Goal: Navigation & Orientation: Find specific page/section

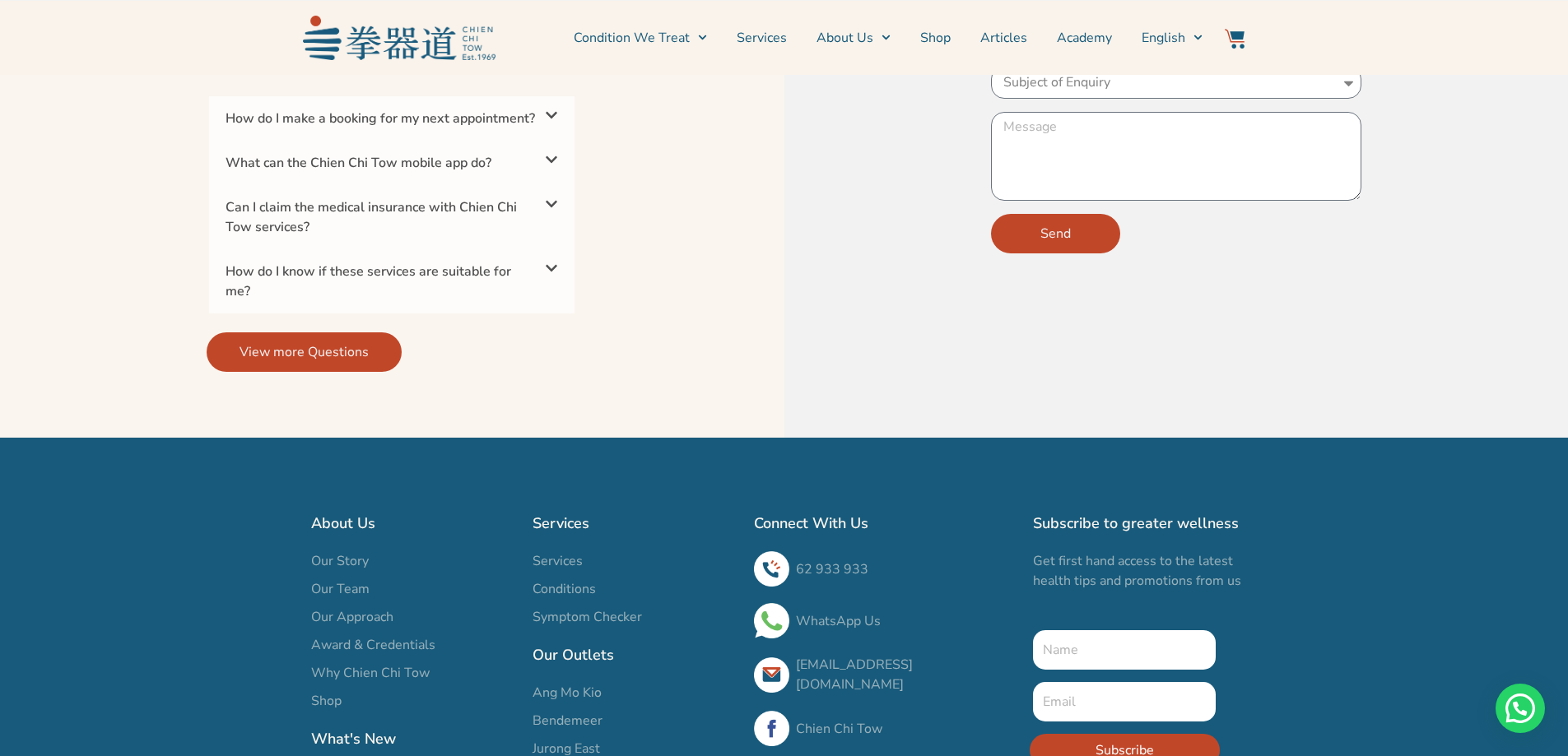
scroll to position [5101, 0]
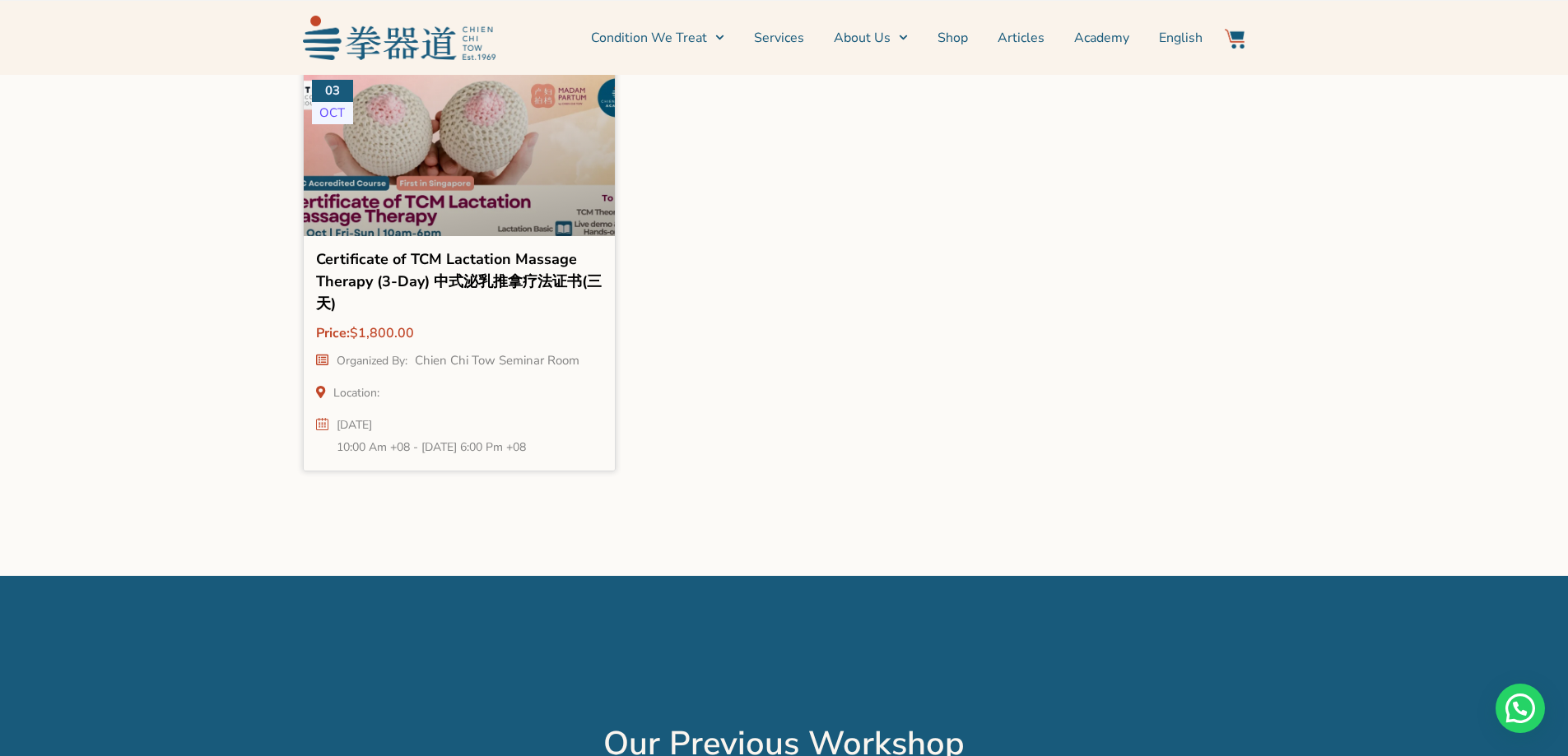
scroll to position [1569, 0]
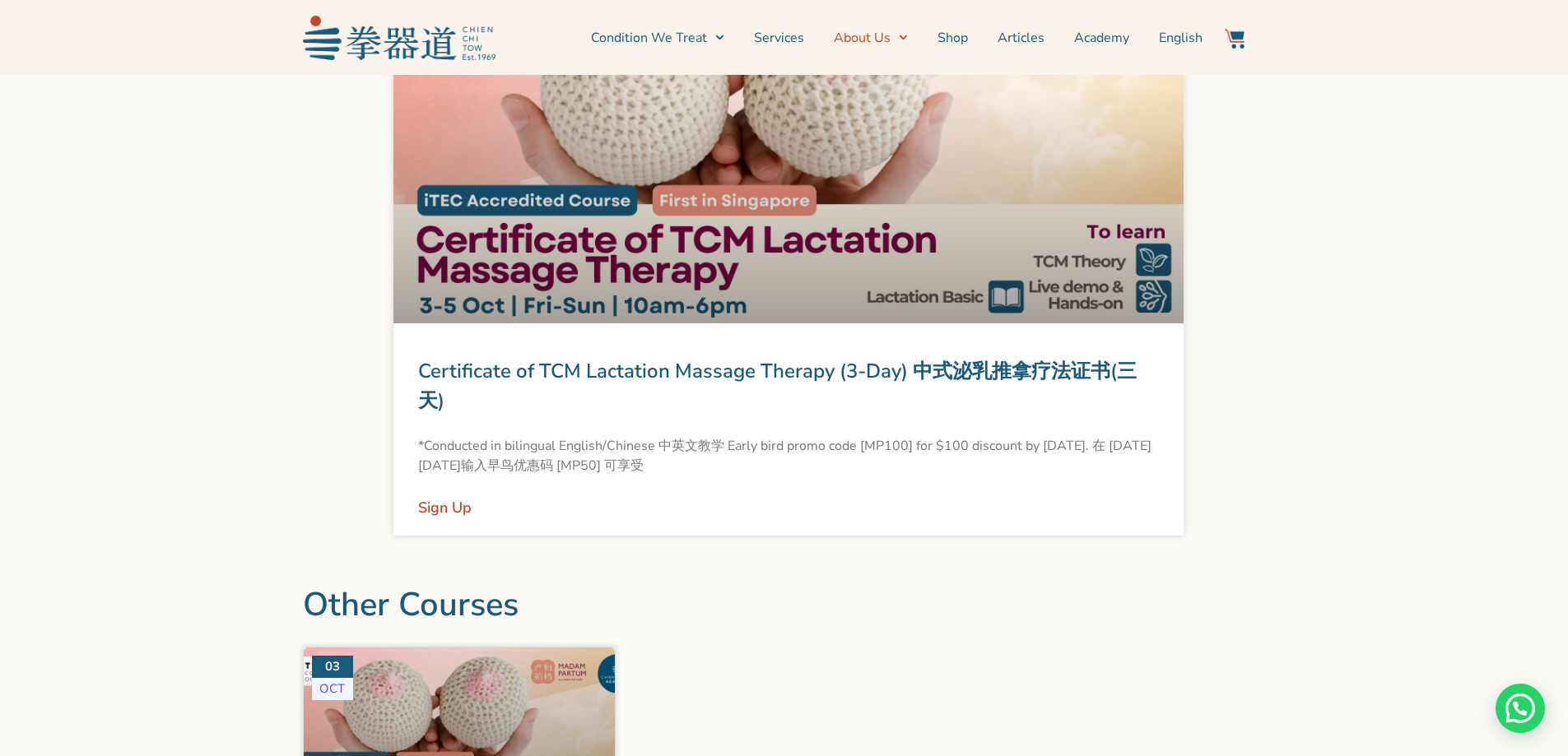
click at [899, 35] on span "Menu" at bounding box center [899, 37] width 18 height 25
click at [718, 36] on span "Menu" at bounding box center [716, 37] width 18 height 25
click at [904, 41] on icon "Menu" at bounding box center [904, 38] width 9 height 9
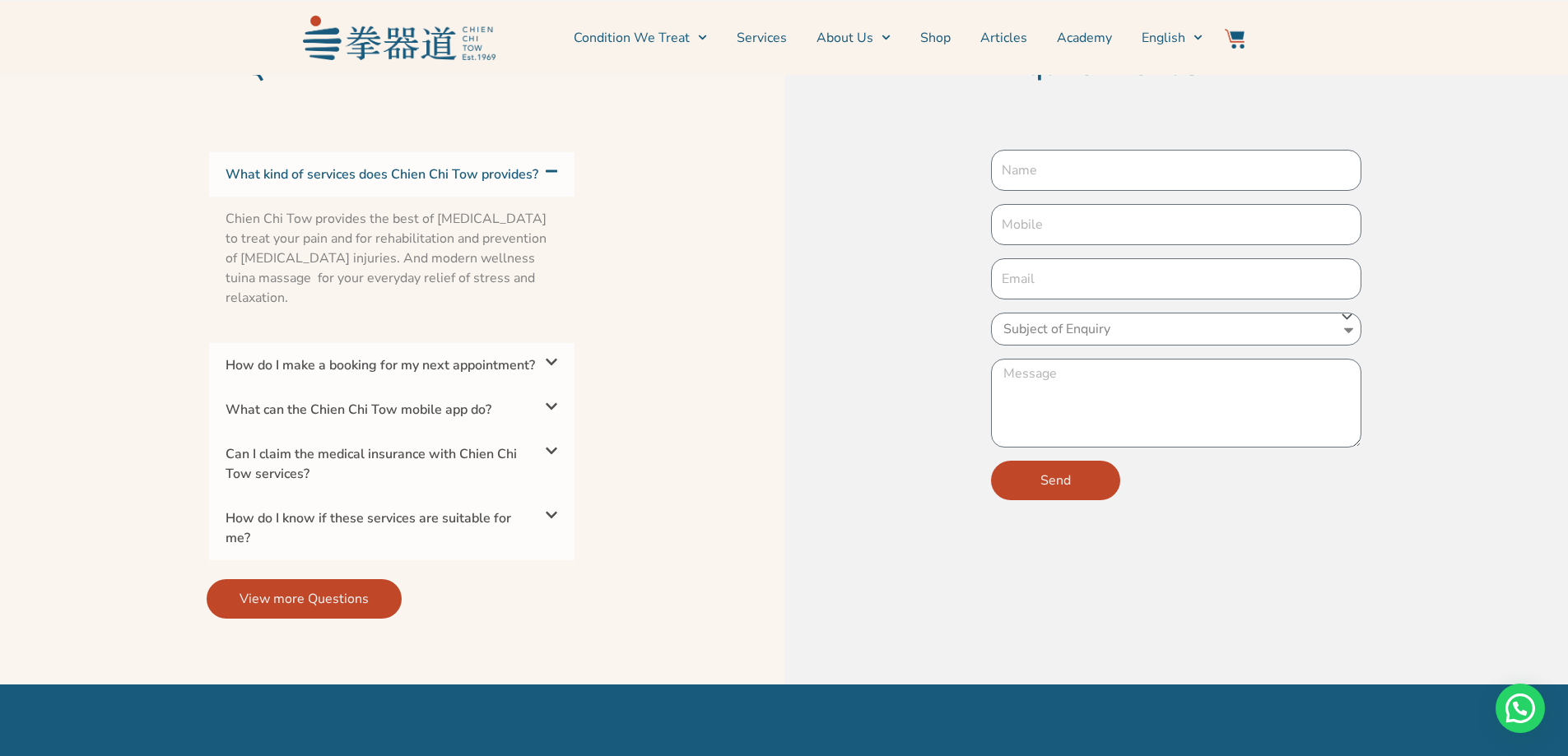
scroll to position [5641, 0]
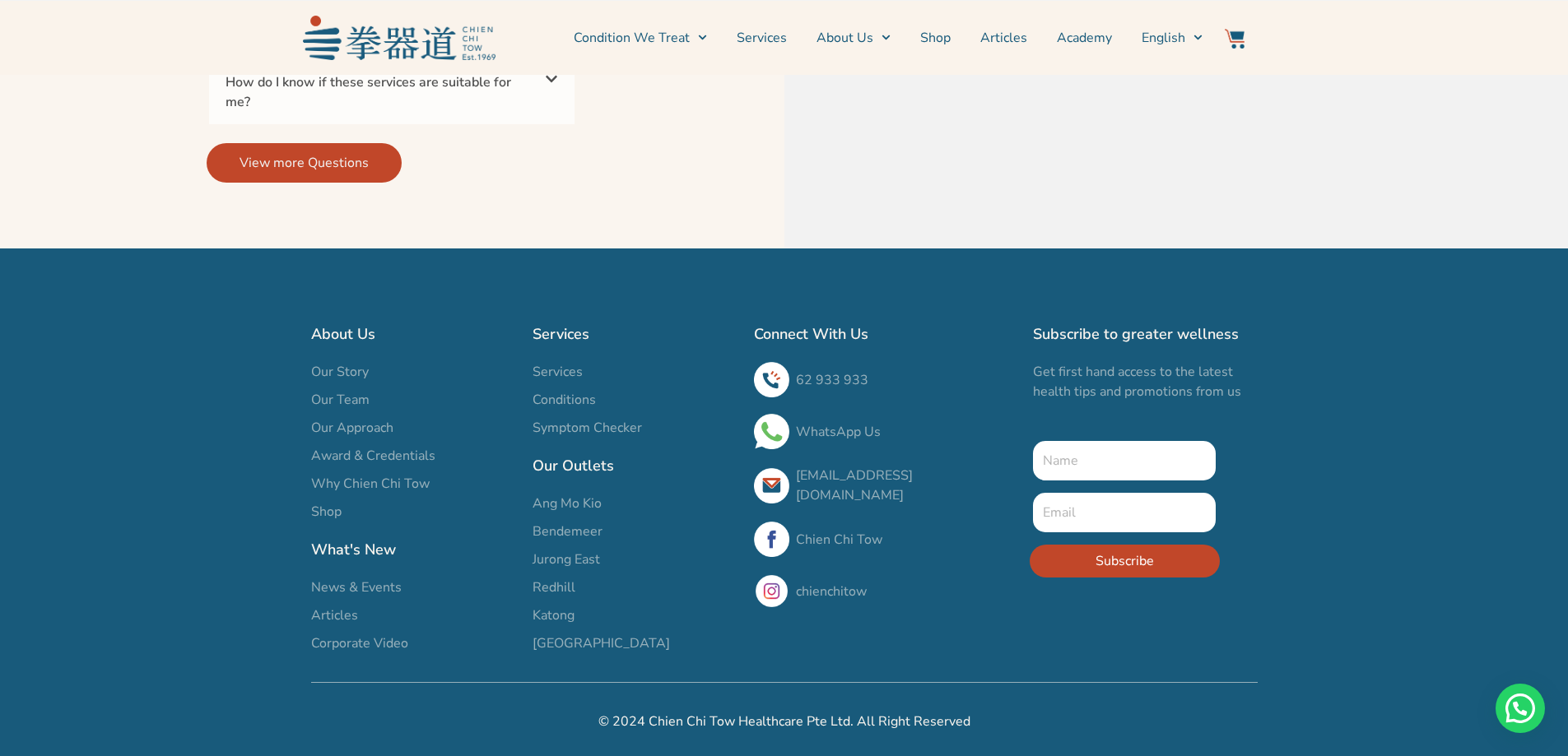
click at [322, 396] on span "Our Team" at bounding box center [340, 399] width 59 height 20
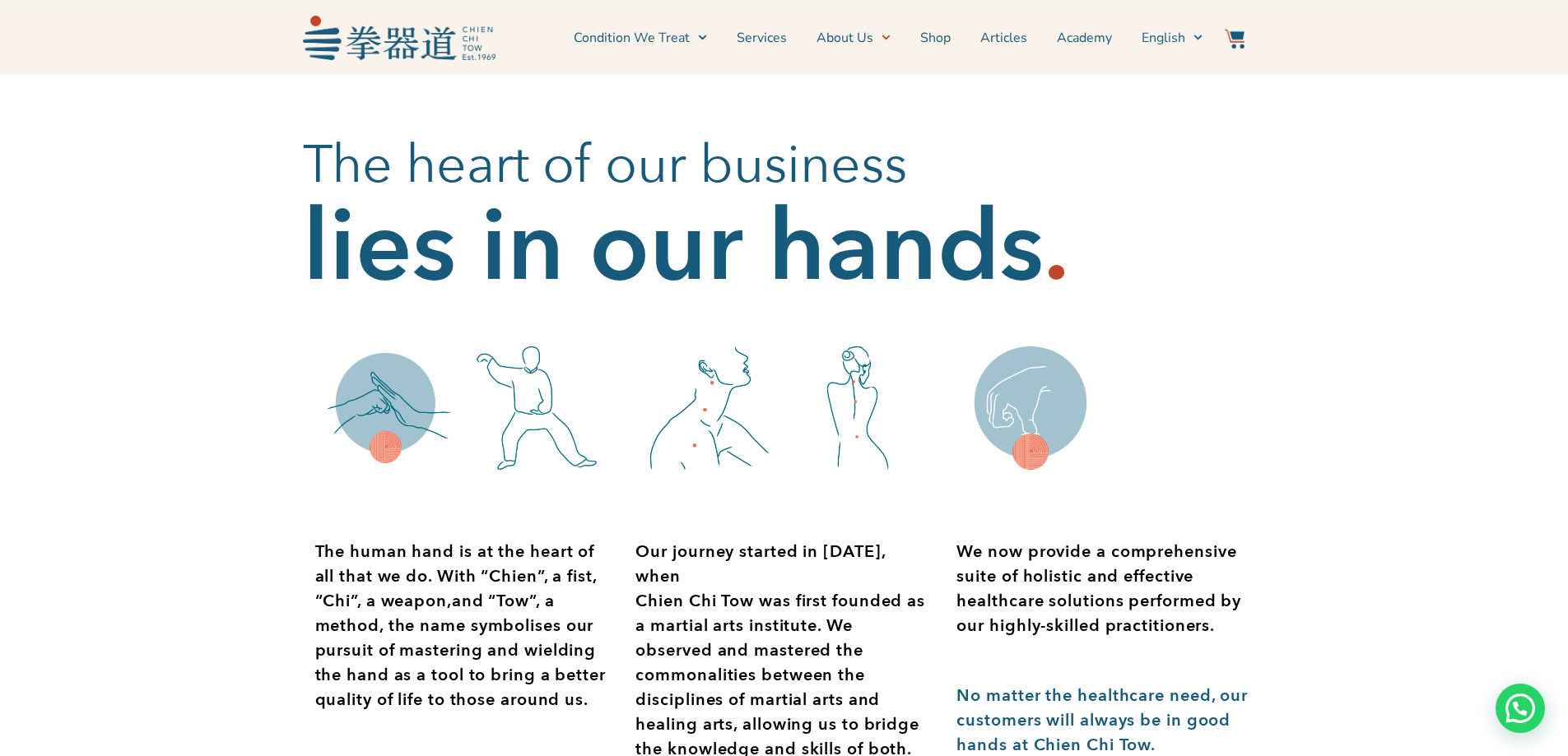
click at [890, 37] on icon "Menu" at bounding box center [886, 38] width 9 height 9
click at [699, 37] on span "Menu" at bounding box center [699, 37] width 18 height 25
click at [763, 39] on link "Services" at bounding box center [762, 38] width 50 height 41
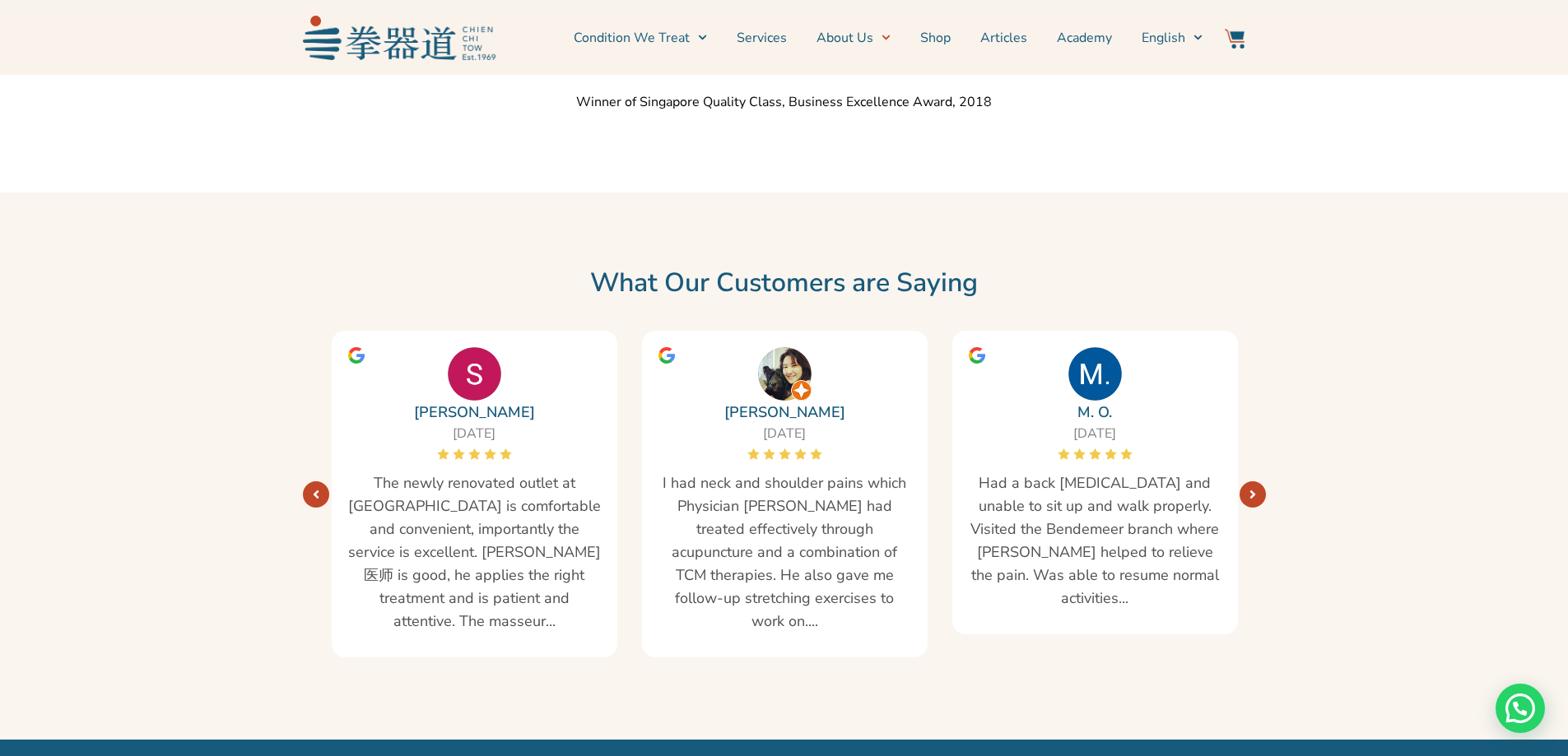
scroll to position [3019, 0]
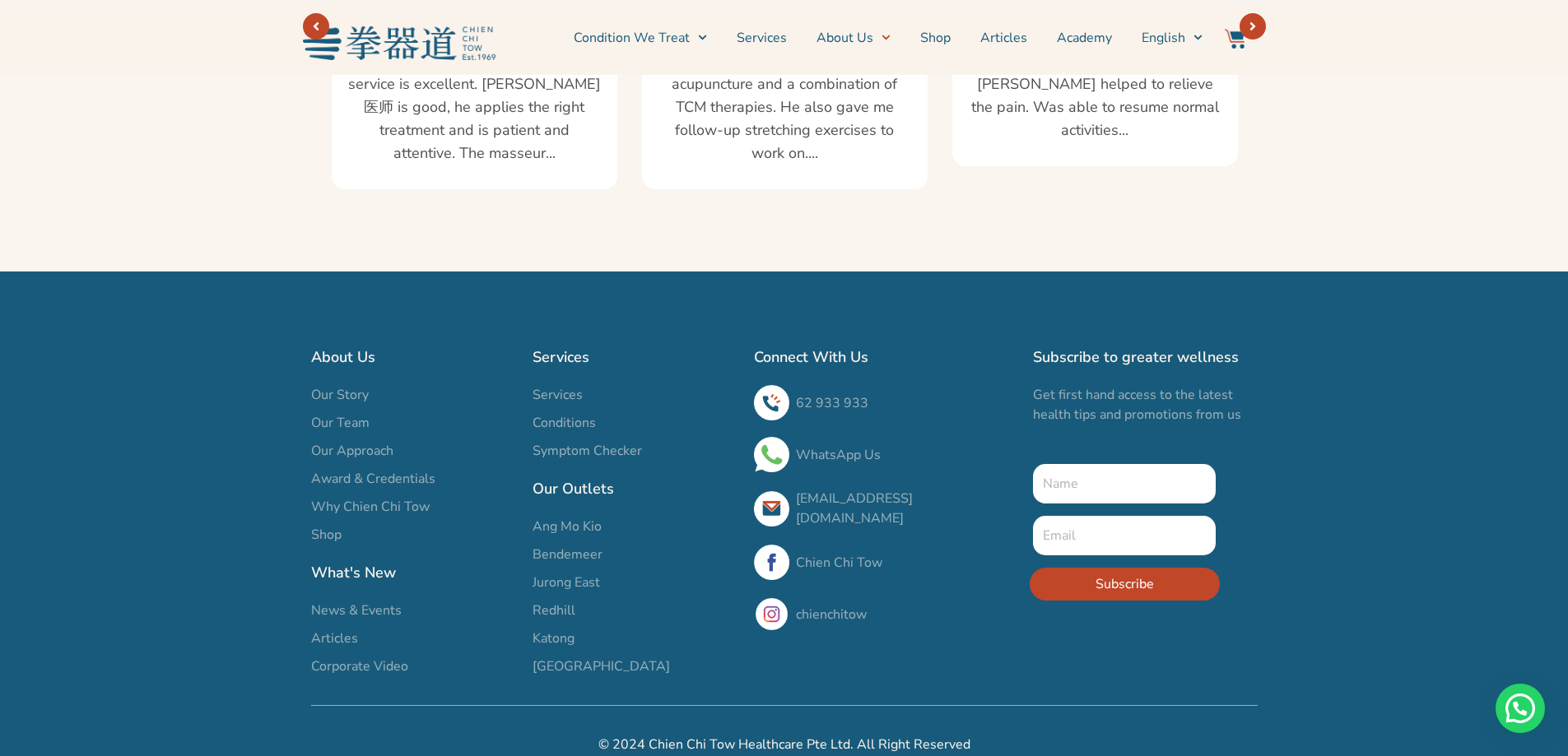
click at [345, 413] on span "Our Team" at bounding box center [340, 422] width 59 height 20
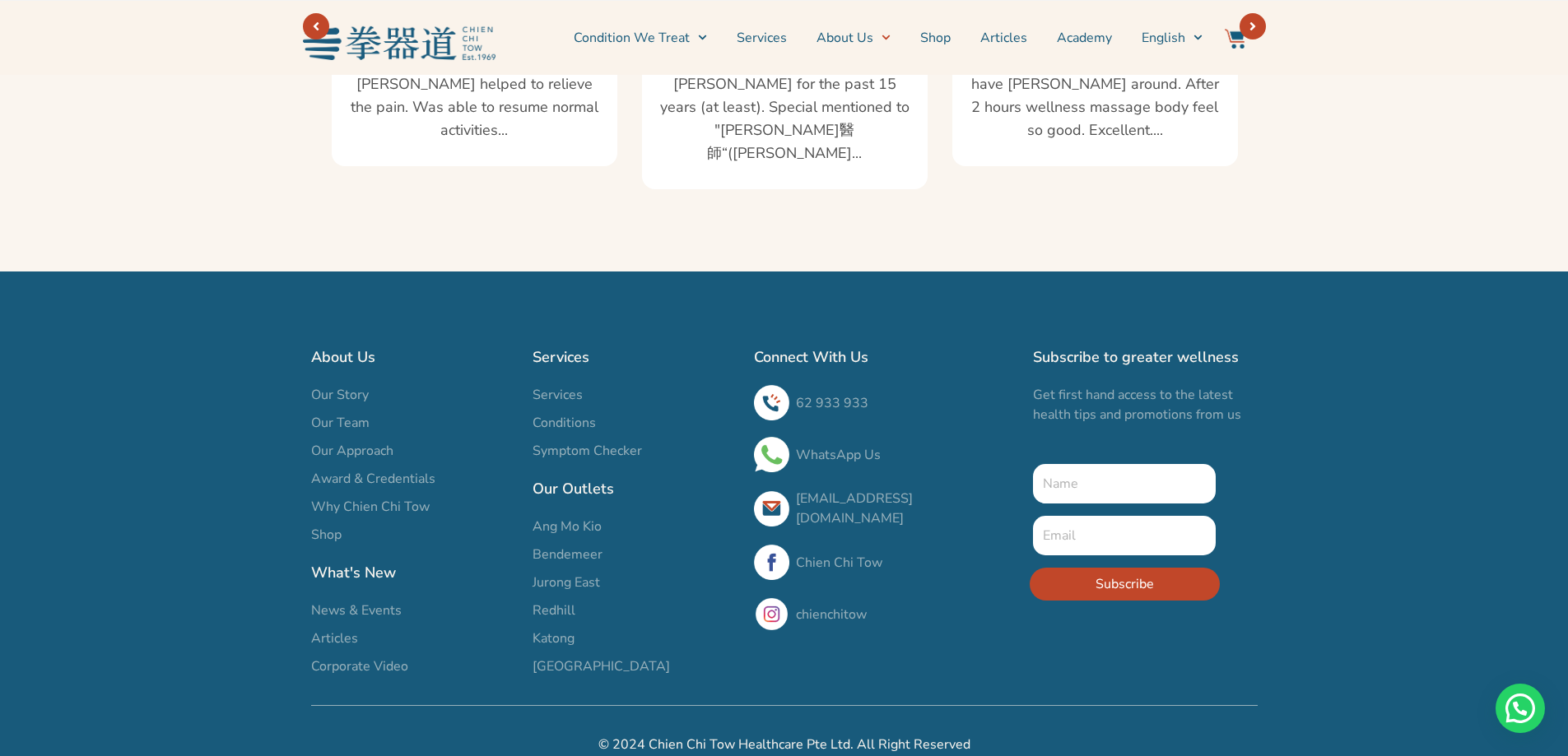
click at [351, 413] on span "Our Team" at bounding box center [340, 422] width 59 height 20
click at [350, 413] on span "Our Team" at bounding box center [340, 422] width 59 height 20
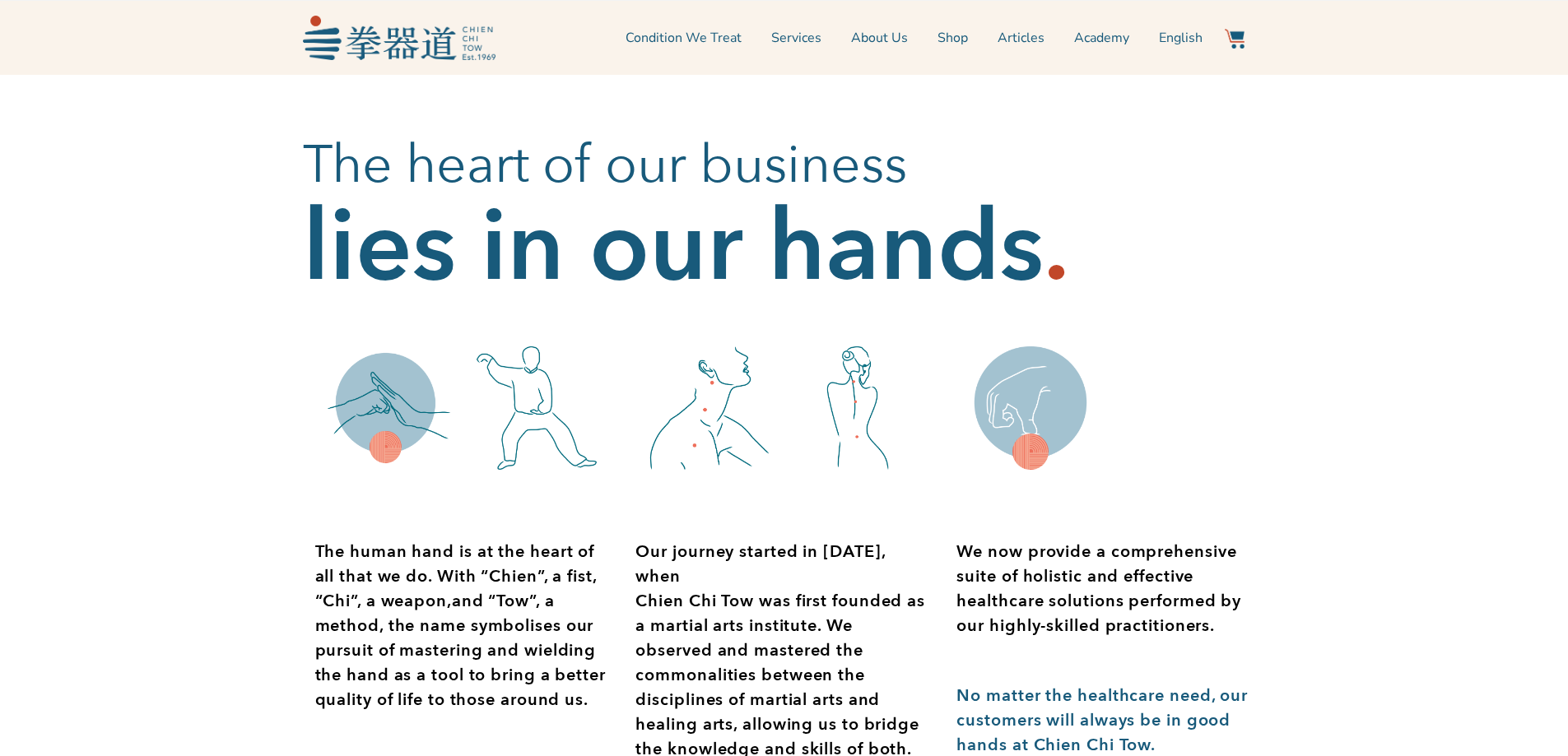
scroll to position [918, 0]
